Goal: Transaction & Acquisition: Purchase product/service

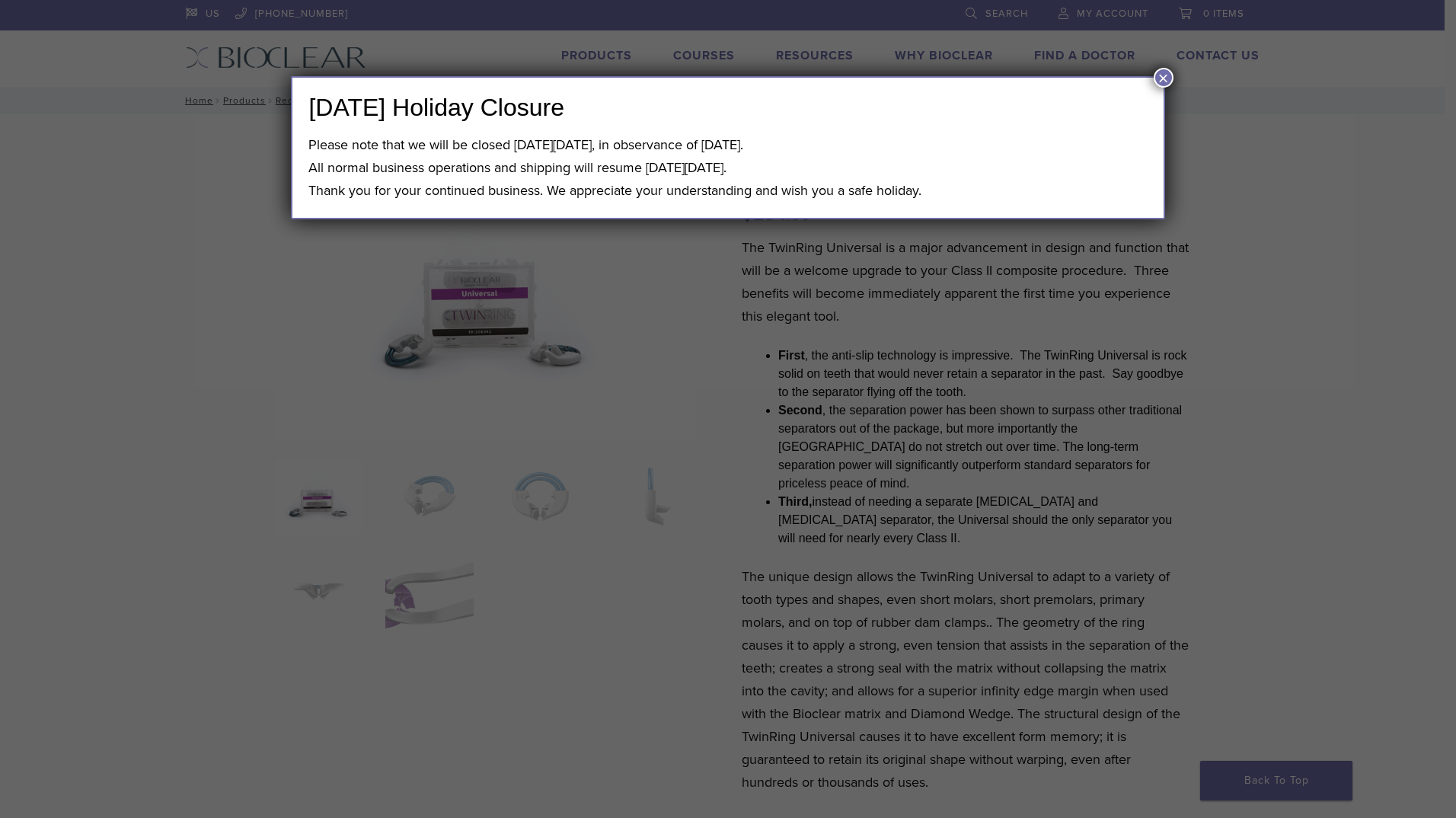
click at [1164, 75] on button "×" at bounding box center [1163, 77] width 20 height 20
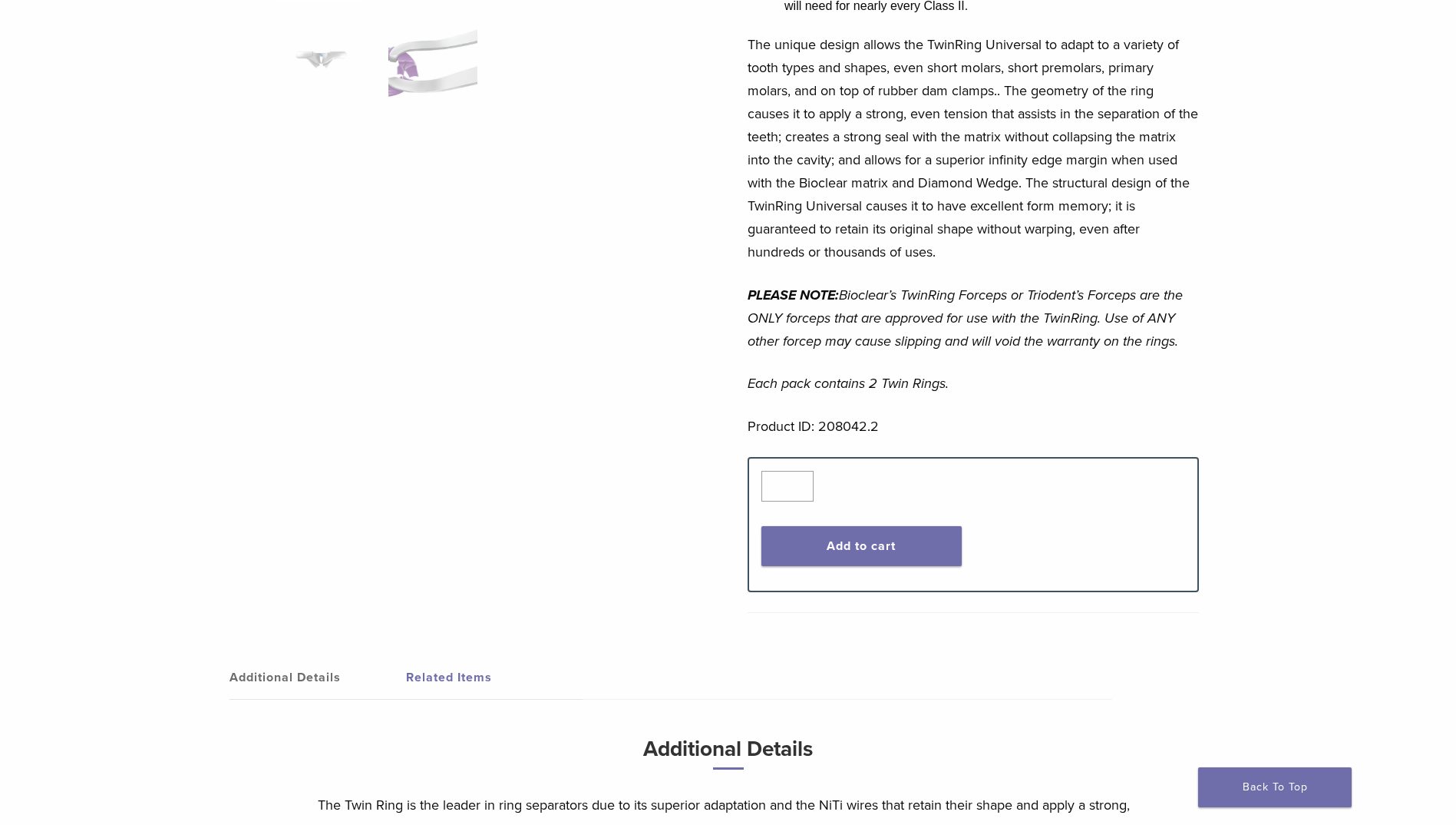
scroll to position [537, 0]
click at [832, 525] on button "Add to cart" at bounding box center [861, 545] width 200 height 40
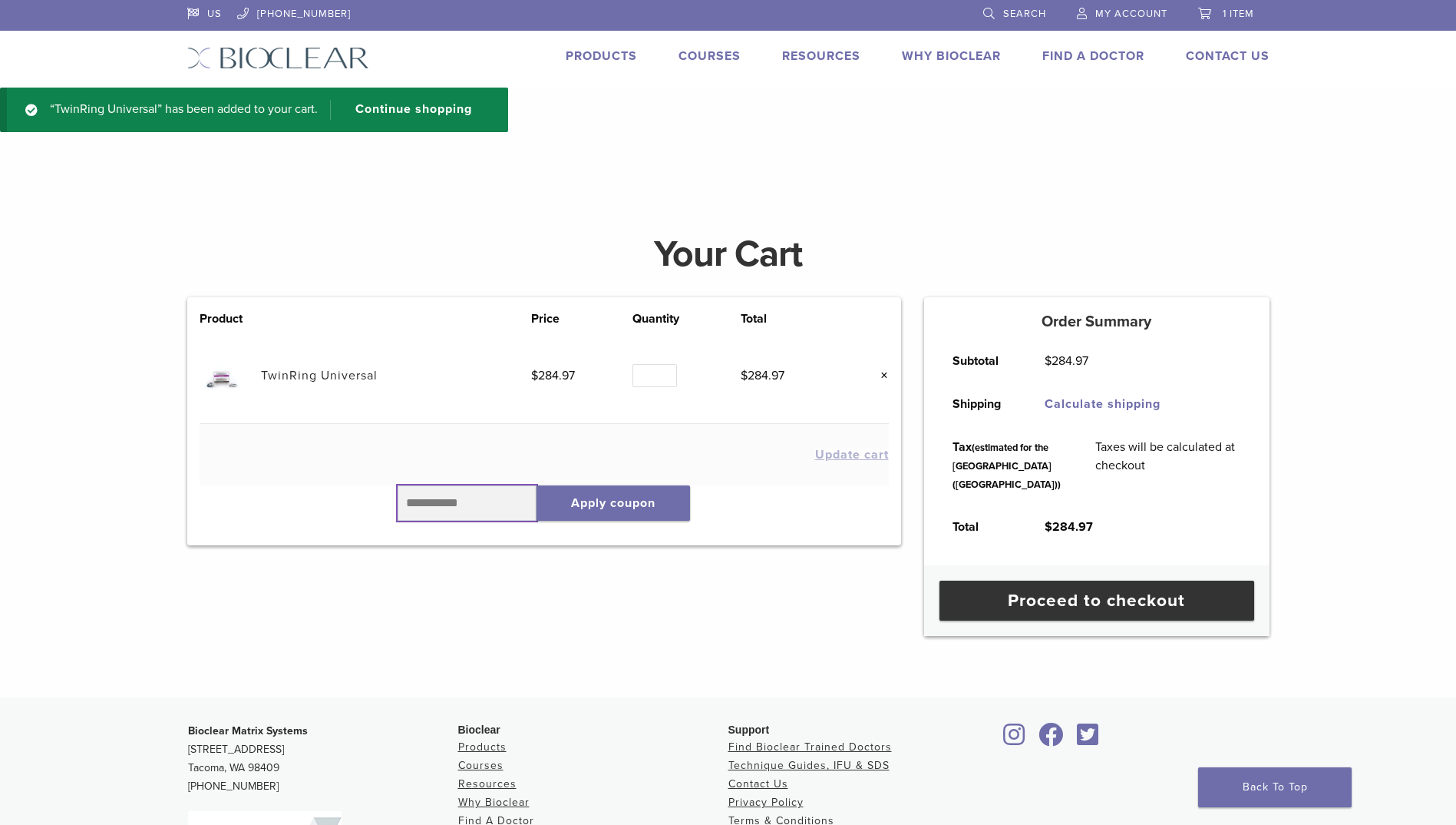
click at [423, 505] on input "text" at bounding box center [467, 502] width 140 height 35
type input "******"
click at [598, 510] on button "Apply coupon" at bounding box center [612, 502] width 153 height 35
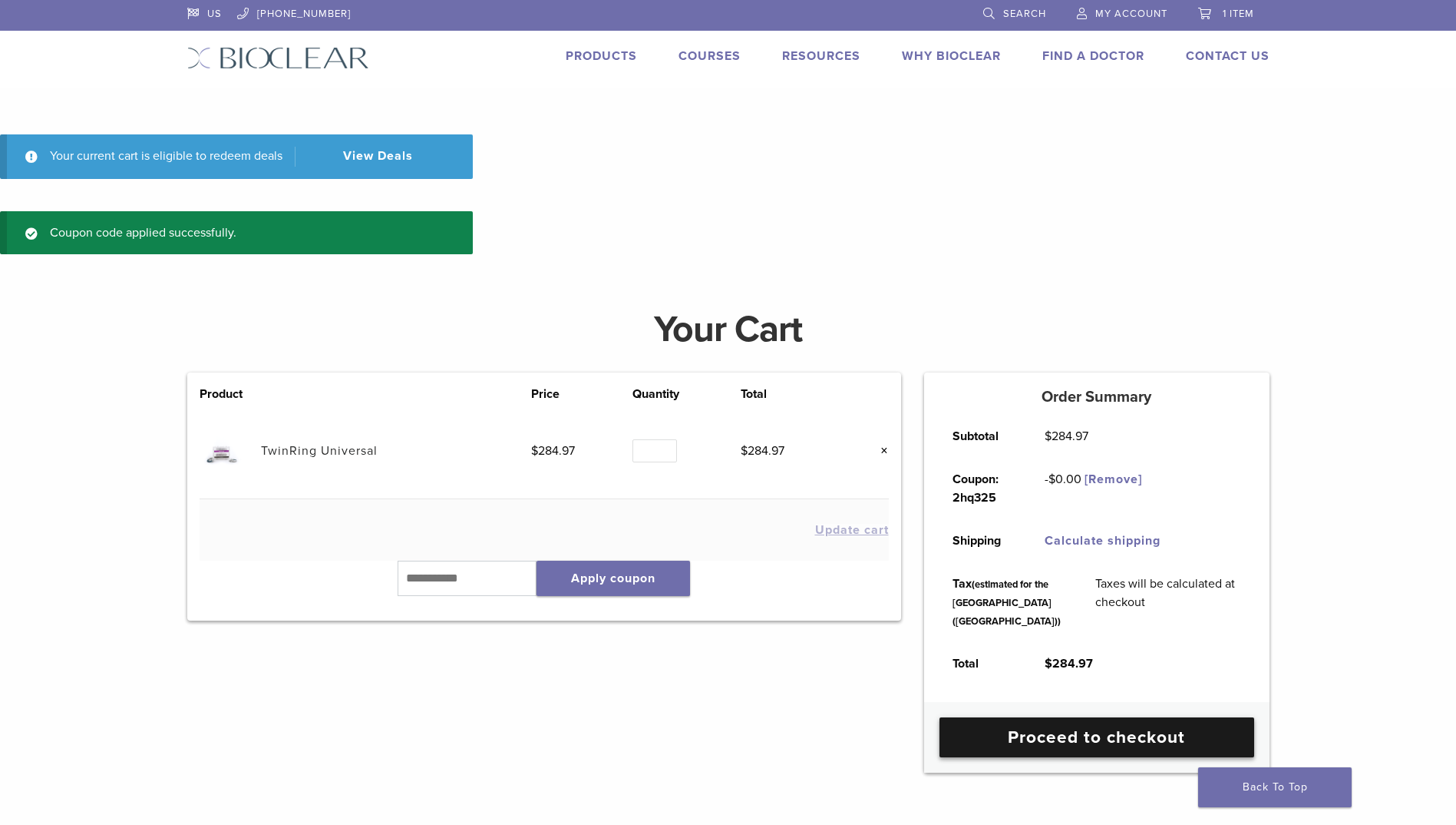
click at [1042, 757] on link "Proceed to checkout" at bounding box center [1096, 737] width 314 height 40
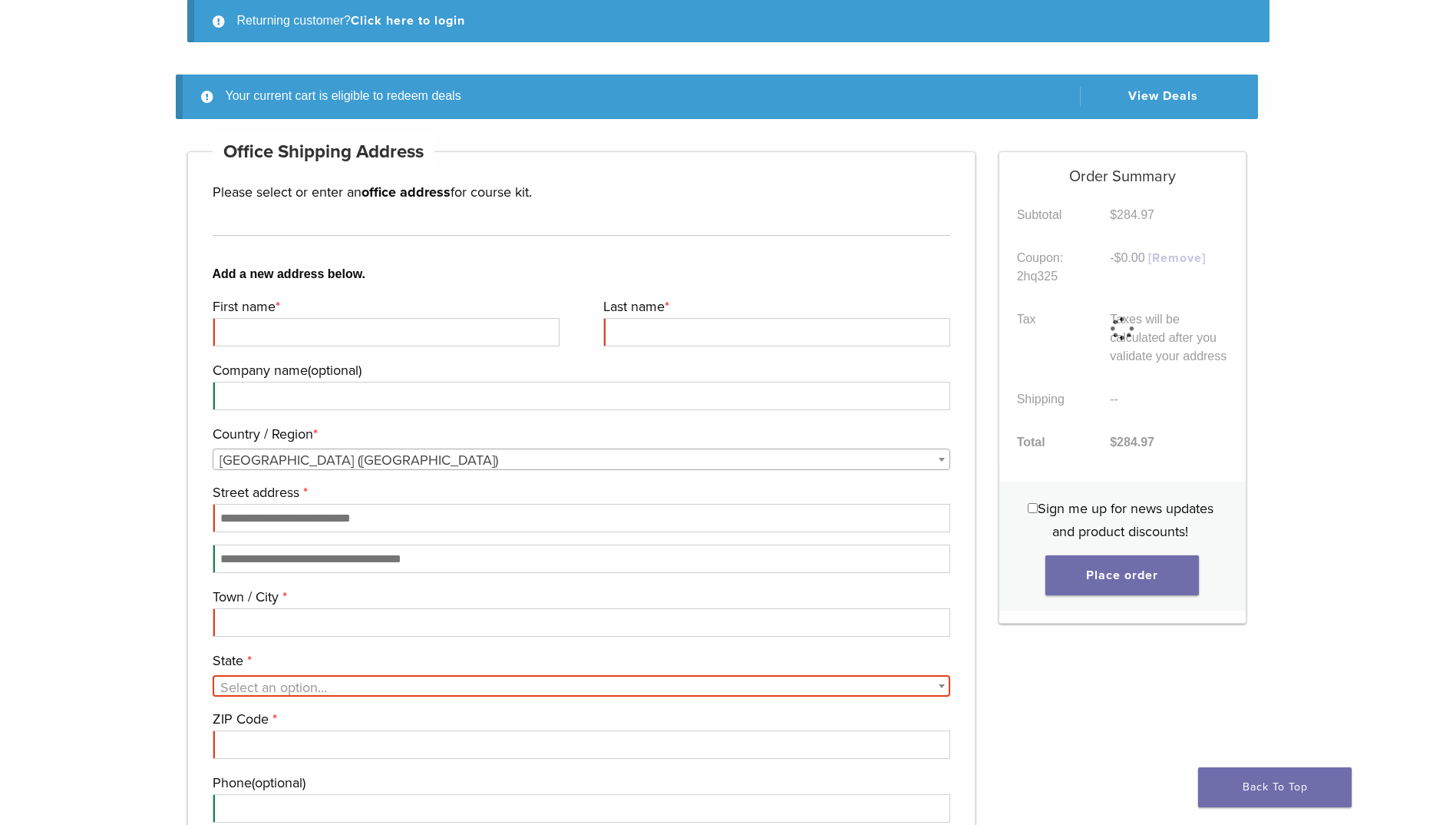
scroll to position [196, 0]
